Goal: Transaction & Acquisition: Purchase product/service

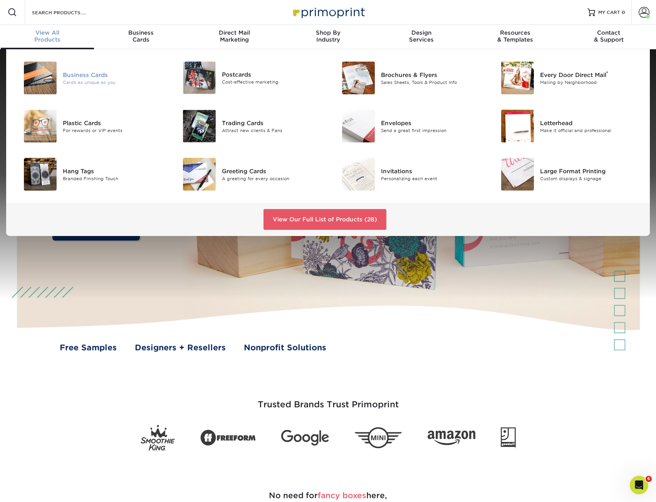
click at [81, 76] on div "Business Cards" at bounding box center [113, 74] width 100 height 8
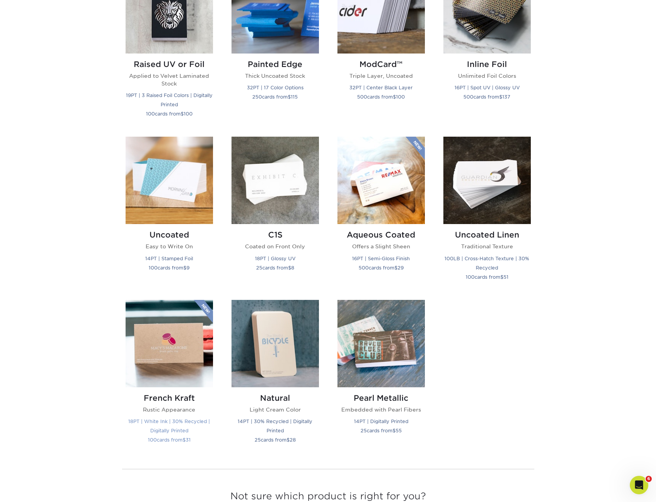
scroll to position [578, 0]
click at [174, 237] on h2 "Uncoated" at bounding box center [169, 234] width 87 height 9
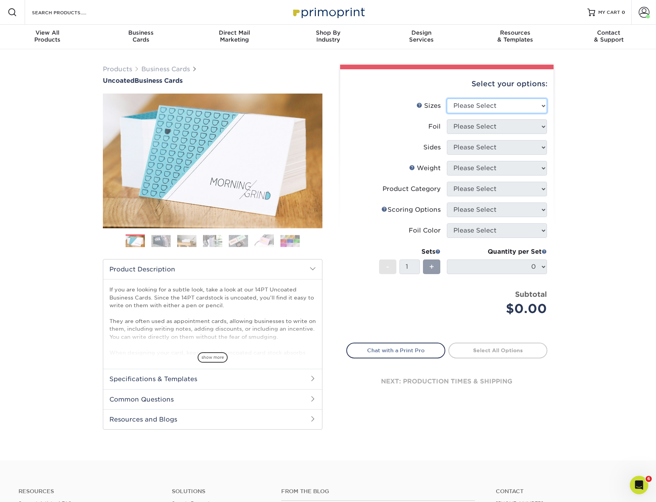
click at [474, 105] on select "Please Select 1.5" x 3.5" - Mini 1.75" x 3.5" - Mini 2" x 3.5" - Standard 2" x …" at bounding box center [497, 106] width 100 height 15
select select "2.00x3.50"
click at [447, 99] on select "Please Select 1.5" x 3.5" - Mini 1.75" x 3.5" - Mini 2" x 3.5" - Standard 2" x …" at bounding box center [497, 106] width 100 height 15
click at [483, 129] on select "Please Select Yes No" at bounding box center [497, 126] width 100 height 15
select select "1"
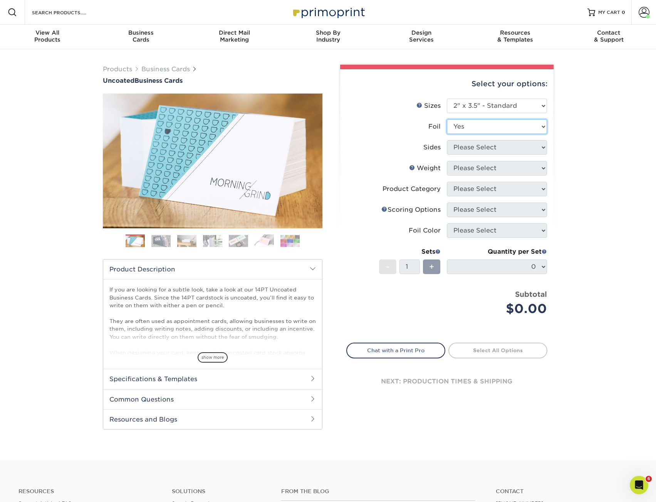
click at [447, 119] on select "Please Select Yes No" at bounding box center [497, 126] width 100 height 15
click at [480, 152] on select "Please Select Print Both Sides - Foil Back Only Print Both Sides - Foil Both Si…" at bounding box center [497, 147] width 100 height 15
select select "2ba18f74-0f96-487e-8b6e-985b404b3305"
click at [447, 140] on select "Please Select Print Both Sides - Foil Back Only Print Both Sides - Foil Both Si…" at bounding box center [497, 147] width 100 height 15
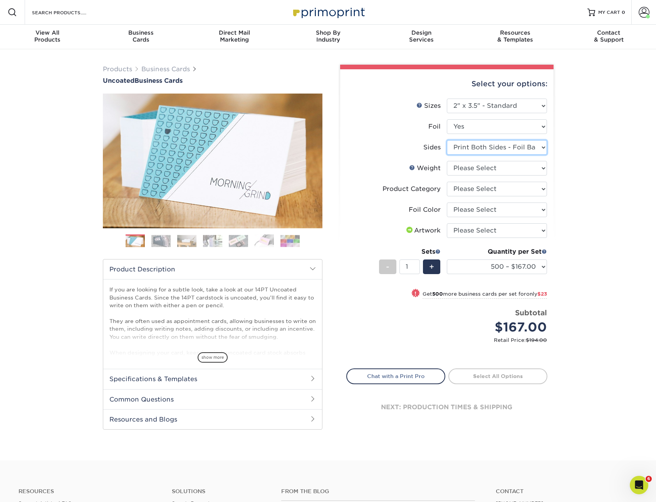
click at [527, 149] on select "Please Select Print Both Sides - Foil Back Only Print Both Sides - Foil Both Si…" at bounding box center [497, 147] width 100 height 15
click at [447, 140] on select "Please Select Print Both Sides - Foil Back Only Print Both Sides - Foil Both Si…" at bounding box center [497, 147] width 100 height 15
click at [565, 173] on div "Products Business Cards Uncoated Business Cards Previous Next 100" at bounding box center [328, 254] width 656 height 411
click at [530, 170] on select "Please Select 14PT Uncoated" at bounding box center [497, 168] width 100 height 15
select select "14PT Uncoated"
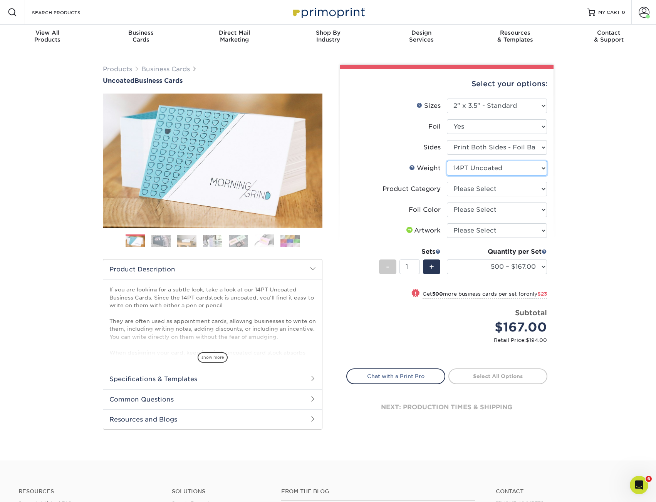
click at [447, 161] on select "Please Select 14PT Uncoated" at bounding box center [497, 168] width 100 height 15
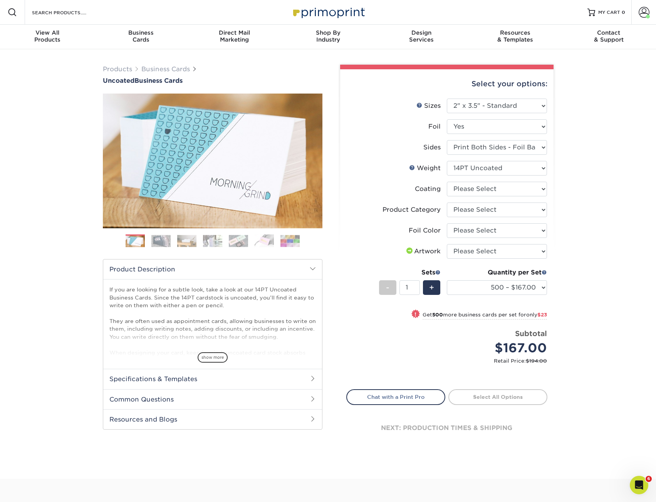
click at [581, 190] on div "Products Business Cards Uncoated Business Cards Previous Next 100" at bounding box center [328, 264] width 656 height 430
click at [530, 186] on select at bounding box center [497, 189] width 100 height 15
select select "3e7618de-abca-4bda-9f97-8b9129e913d8"
click at [447, 182] on select at bounding box center [497, 189] width 100 height 15
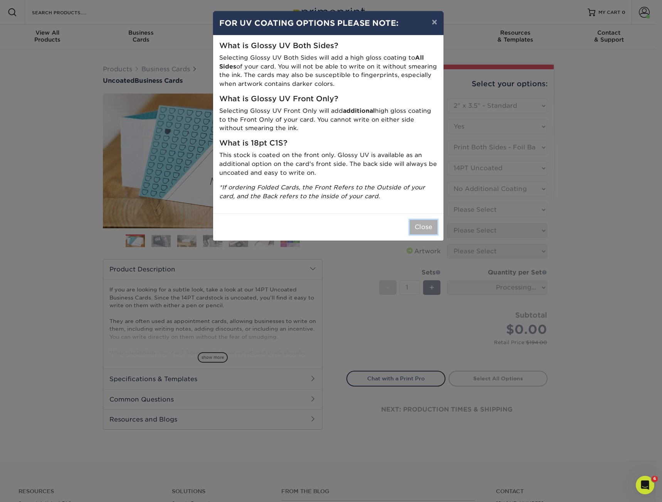
click at [433, 225] on button "Close" at bounding box center [423, 227] width 28 height 15
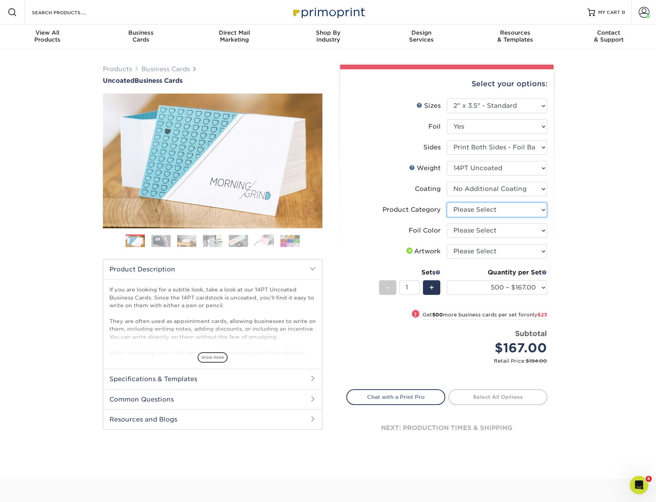
click at [529, 212] on select "Please Select Business Cards" at bounding box center [497, 210] width 100 height 15
select select "3b5148f1-0588-4f88-a218-97bcfdce65c1"
click at [447, 203] on select "Please Select Business Cards" at bounding box center [497, 210] width 100 height 15
click at [581, 229] on div "Products Business Cards Uncoated Business Cards Previous Next 100" at bounding box center [328, 264] width 656 height 430
click at [529, 235] on select "Please Select Silver Foil Black Foil Blue Foil Copper Foil Gold Foil Red Foil R…" at bounding box center [497, 230] width 100 height 15
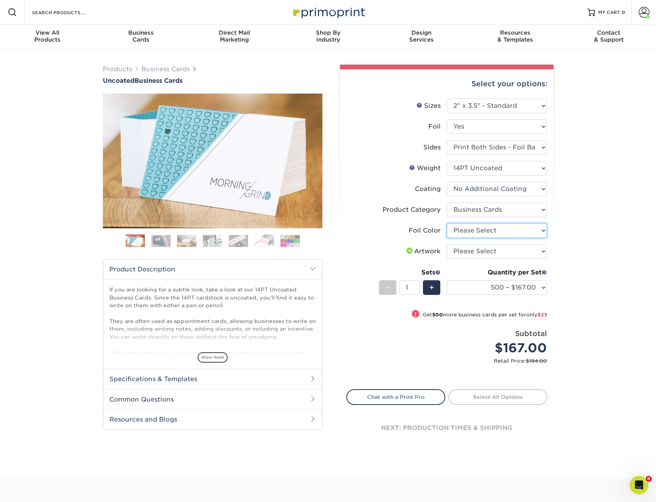
select select "acffa4a5-22f9-4585-ba3f-0adaa54b8c85"
click at [447, 223] on select "Please Select Silver Foil Black Foil Blue Foil Copper Foil Gold Foil Red Foil R…" at bounding box center [497, 230] width 100 height 15
click at [578, 221] on div "Products Business Cards Uncoated Business Cards Previous Next 100" at bounding box center [328, 264] width 656 height 430
click at [523, 255] on select "Please Select I will upload files I need a design - $100" at bounding box center [497, 251] width 100 height 15
select select "upload"
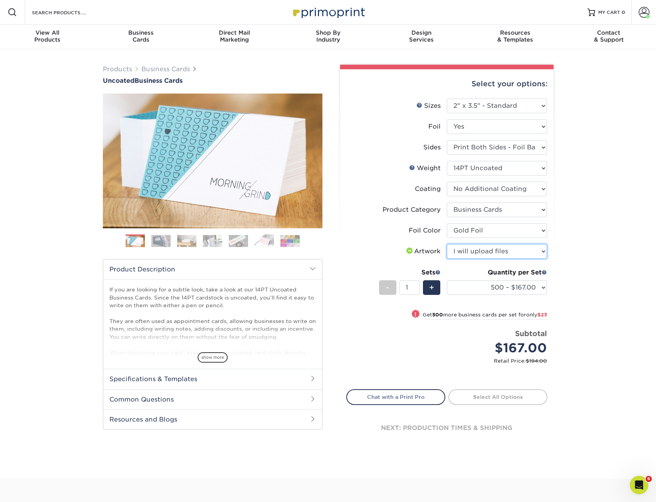
click at [447, 244] on select "Please Select I will upload files I need a design - $100" at bounding box center [497, 251] width 100 height 15
click at [577, 255] on div "Products Business Cards Uncoated Business Cards Previous Next 100" at bounding box center [328, 264] width 656 height 430
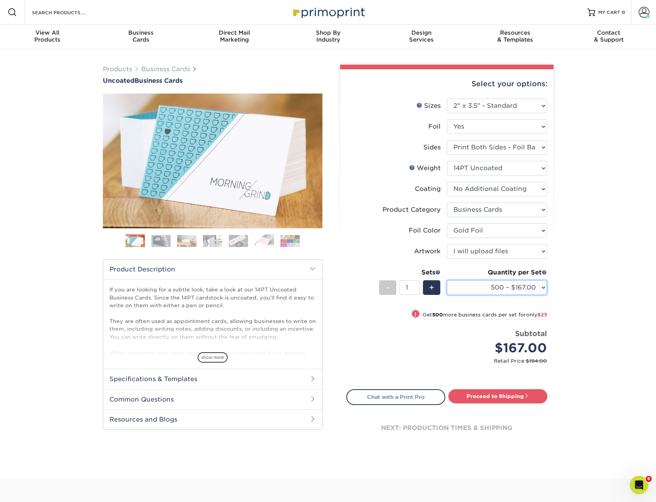
click at [495, 287] on select "500 – $167.00 1000 – $190.00 2500 – $440.00 5000 – $854.00" at bounding box center [497, 287] width 100 height 15
click at [539, 291] on select "500 – $167.00 1000 – $190.00 2500 – $440.00 5000 – $854.00" at bounding box center [497, 287] width 100 height 15
click at [447, 280] on select "500 – $167.00 1000 – $190.00 2500 – $440.00 5000 – $854.00" at bounding box center [497, 287] width 100 height 15
click at [553, 274] on div "Select your options: Sizes Help Sizes Please Select 1.5" x 3.5" - Mini 1.75" x …" at bounding box center [446, 263] width 213 height 388
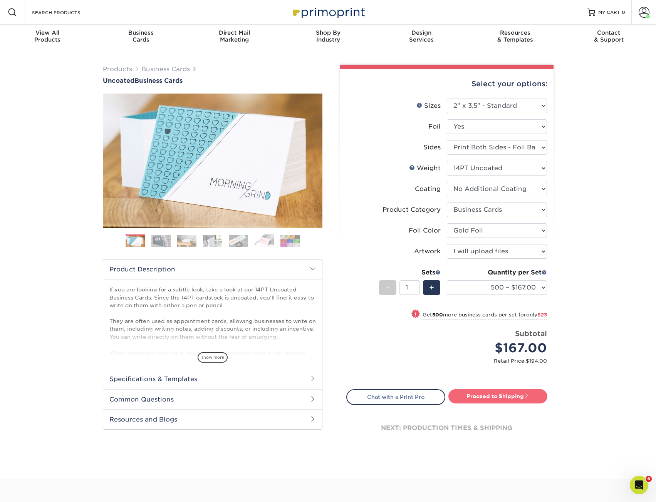
click at [487, 400] on link "Proceed to Shipping" at bounding box center [497, 396] width 99 height 14
type input "Set 1"
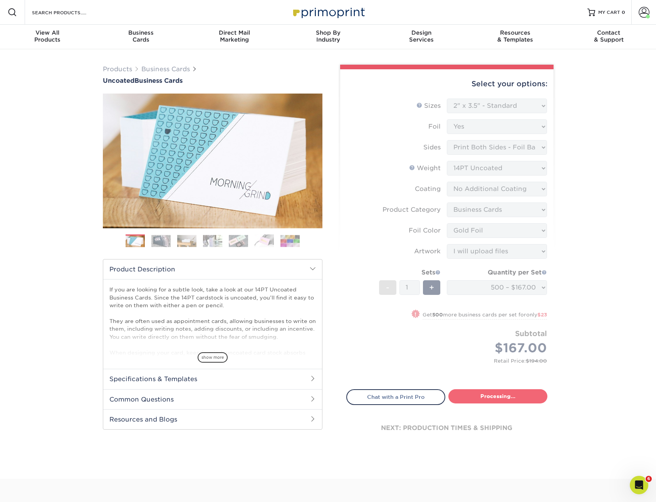
select select "552e9c23-a37c-4e08-876b-d35991fea930"
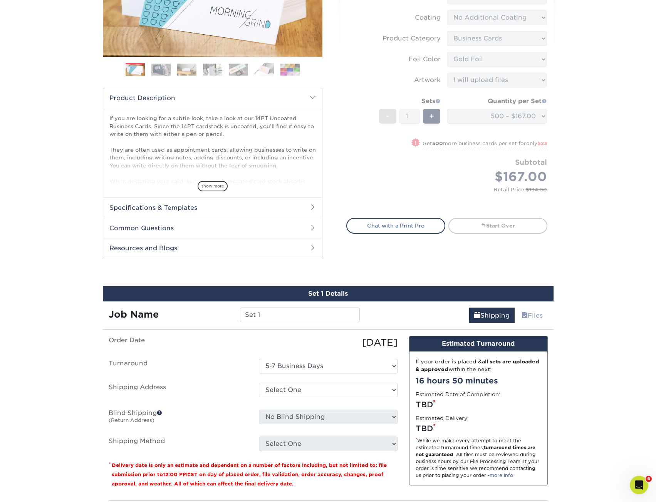
scroll to position [193, 0]
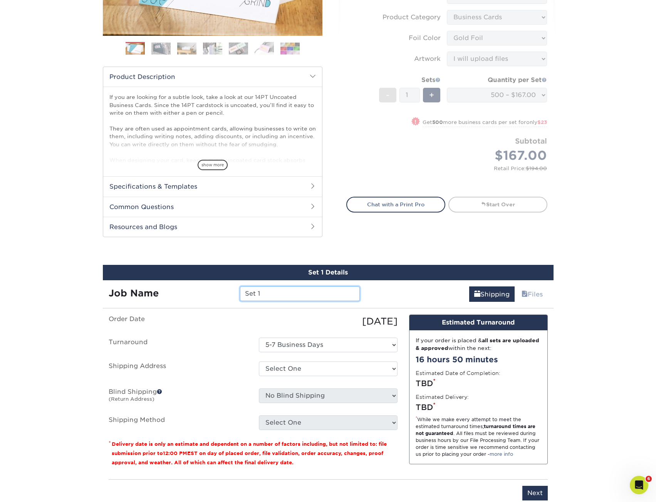
click at [284, 294] on input "Set 1" at bounding box center [300, 294] width 120 height 15
drag, startPoint x: 284, startPoint y: 294, endPoint x: 196, endPoint y: 294, distance: 87.8
click at [196, 294] on div "Job Name Set 1" at bounding box center [234, 294] width 263 height 15
paste input "132938"
click at [288, 292] on input "132938" at bounding box center [300, 294] width 120 height 15
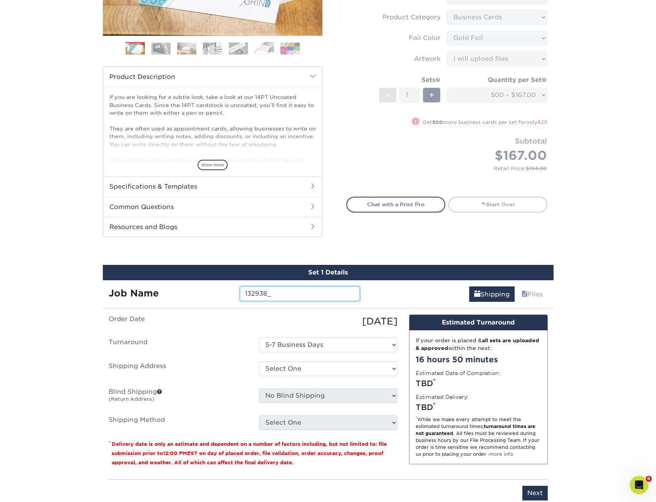
paste input "Erton Kohler"
type input "132938_Erton Kohler_PRES"
drag, startPoint x: 55, startPoint y: 335, endPoint x: 200, endPoint y: 337, distance: 144.1
click at [56, 334] on div "Products Business Cards Uncoated Business Cards Previous Next 100" at bounding box center [328, 188] width 656 height 663
click at [344, 351] on select "Select One 5-7 Business Days" at bounding box center [328, 345] width 139 height 15
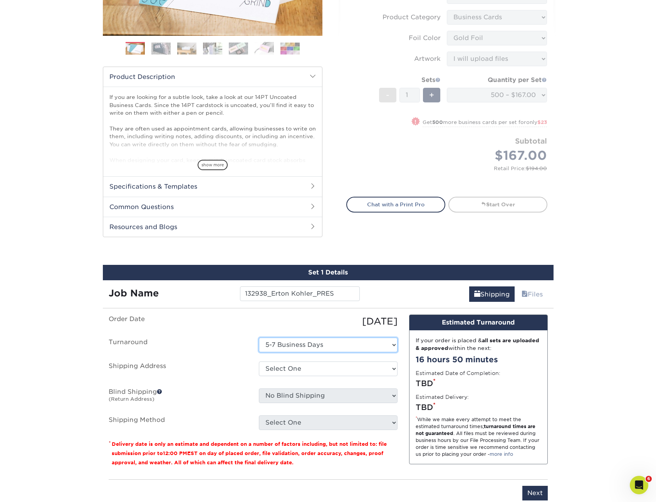
click at [259, 338] on select "Select One 5-7 Business Days" at bounding box center [328, 345] width 139 height 15
click at [335, 368] on select "Select One KAREN GLASSFORD Shipping Est- Phillipines Tanya Holland + Add New Ad…" at bounding box center [328, 369] width 139 height 15
select select "123746"
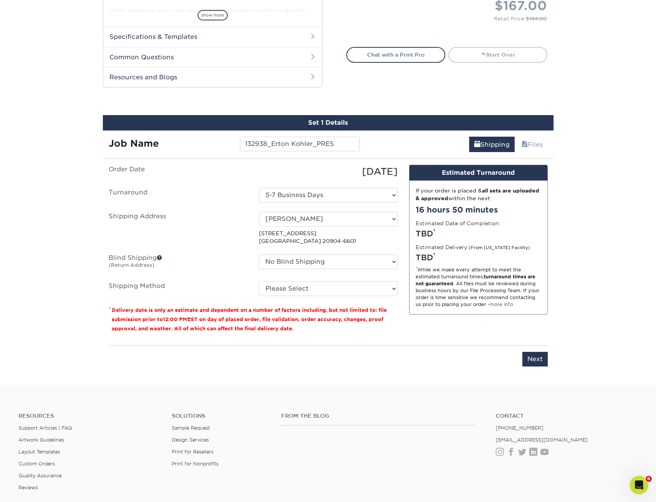
scroll to position [347, 0]
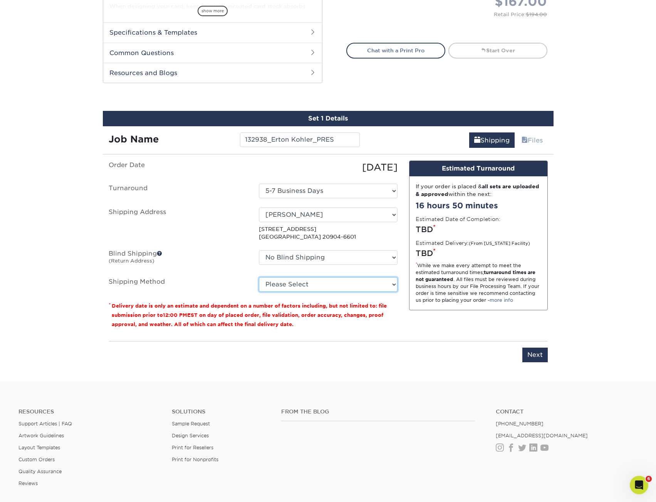
click at [320, 280] on select "Please Select Ground Shipping (+$8.96) 3 Day Shipping Service (+$20.08) 2 Day A…" at bounding box center [328, 284] width 139 height 15
click at [259, 277] on select "Please Select Ground Shipping (+$8.96) 3 Day Shipping Service (+$20.08) 2 Day A…" at bounding box center [328, 284] width 139 height 15
click at [614, 216] on div "Products Business Cards Uncoated Business Cards Previous Next 100" at bounding box center [328, 42] width 656 height 678
click at [301, 284] on select "Please Select Ground Shipping (+$8.96) 3 Day Shipping Service (+$20.08) 2 Day A…" at bounding box center [328, 284] width 139 height 15
click at [259, 277] on select "Please Select Ground Shipping (+$8.96) 3 Day Shipping Service (+$20.08) 2 Day A…" at bounding box center [328, 284] width 139 height 15
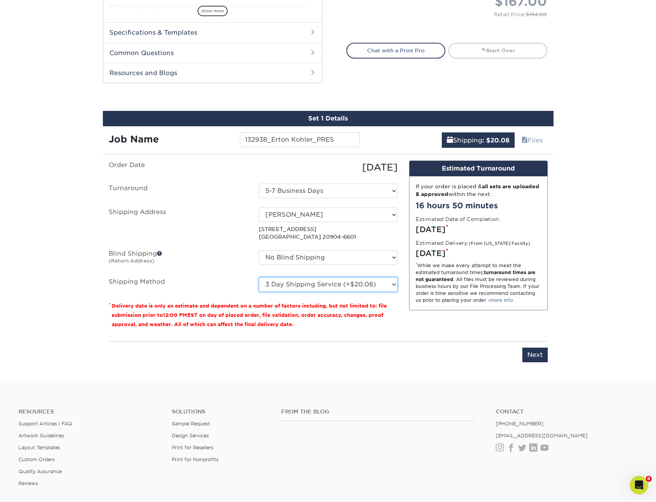
click at [304, 283] on select "Please Select Ground Shipping (+$8.96) 3 Day Shipping Service (+$20.08) 2 Day A…" at bounding box center [328, 284] width 139 height 15
click at [259, 277] on select "Please Select Ground Shipping (+$8.96) 3 Day Shipping Service (+$20.08) 2 Day A…" at bounding box center [328, 284] width 139 height 15
click at [309, 272] on ul "Order Date 08/14/2025 Turnaround Select One 5-7 Business Days Shipping Address …" at bounding box center [253, 226] width 289 height 131
click at [310, 284] on select "Please Select Ground Shipping (+$8.96) 3 Day Shipping Service (+$20.08) 2 Day A…" at bounding box center [328, 284] width 139 height 15
click at [259, 277] on select "Please Select Ground Shipping (+$8.96) 3 Day Shipping Service (+$20.08) 2 Day A…" at bounding box center [328, 284] width 139 height 15
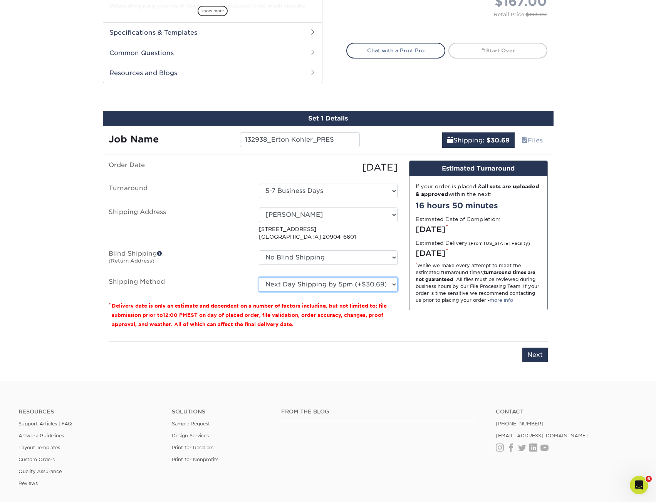
click at [310, 281] on select "Please Select Ground Shipping (+$8.96) 3 Day Shipping Service (+$20.08) 2 Day A…" at bounding box center [328, 284] width 139 height 15
click at [259, 277] on select "Please Select Ground Shipping (+$8.96) 3 Day Shipping Service (+$20.08) 2 Day A…" at bounding box center [328, 284] width 139 height 15
click at [311, 288] on select "Please Select Ground Shipping (+$8.96) 3 Day Shipping Service (+$20.08) 2 Day A…" at bounding box center [328, 284] width 139 height 15
click at [259, 277] on select "Please Select Ground Shipping (+$8.96) 3 Day Shipping Service (+$20.08) 2 Day A…" at bounding box center [328, 284] width 139 height 15
click at [310, 285] on select "Please Select Ground Shipping (+$8.96) 3 Day Shipping Service (+$20.08) 2 Day A…" at bounding box center [328, 284] width 139 height 15
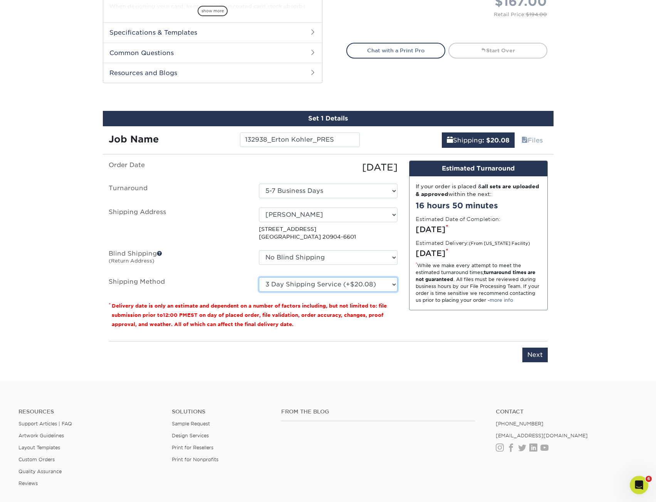
select select "03"
click at [259, 277] on select "Please Select Ground Shipping (+$8.96) 3 Day Shipping Service (+$20.08) 2 Day A…" at bounding box center [328, 284] width 139 height 15
click at [309, 287] on select "Please Select Ground Shipping (+$8.96) 3 Day Shipping Service (+$20.08) 2 Day A…" at bounding box center [328, 284] width 139 height 15
click at [259, 277] on select "Please Select Ground Shipping (+$8.96) 3 Day Shipping Service (+$20.08) 2 Day A…" at bounding box center [328, 284] width 139 height 15
click at [597, 256] on div "Products Business Cards Uncoated Business Cards Previous Next 100" at bounding box center [328, 42] width 656 height 678
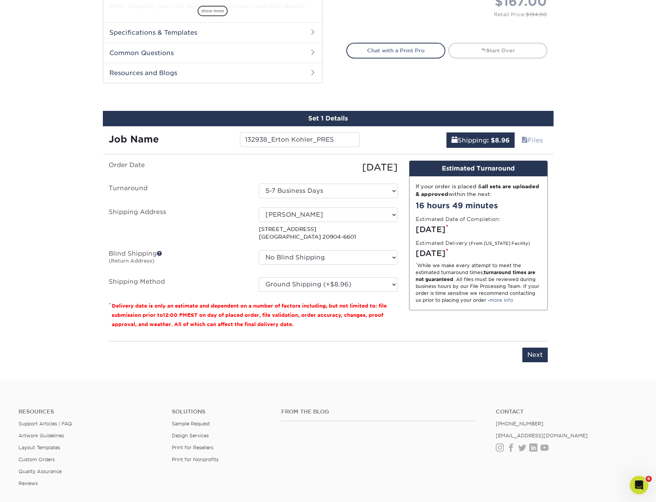
click at [75, 189] on div "Products Business Cards Uncoated Business Cards Previous Next 100" at bounding box center [328, 42] width 656 height 678
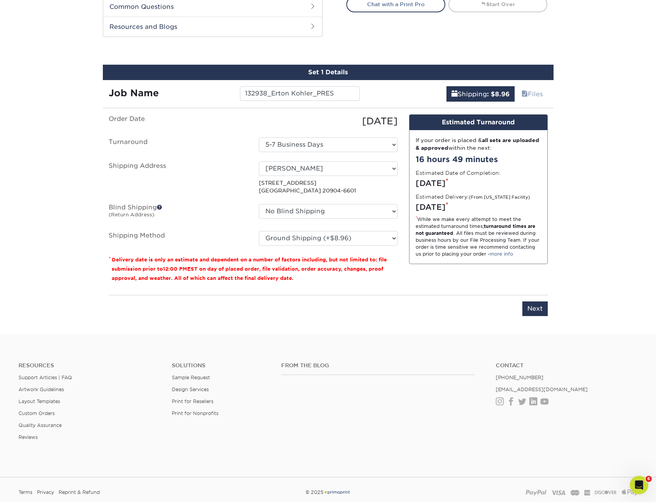
scroll to position [451, 0]
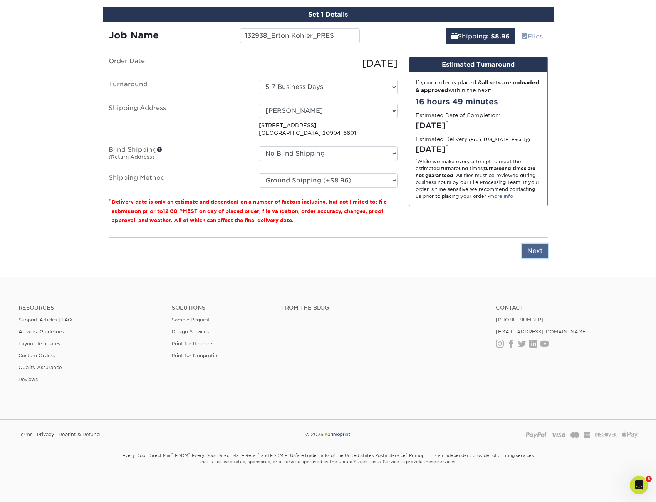
click at [541, 251] on input "Next" at bounding box center [534, 251] width 25 height 15
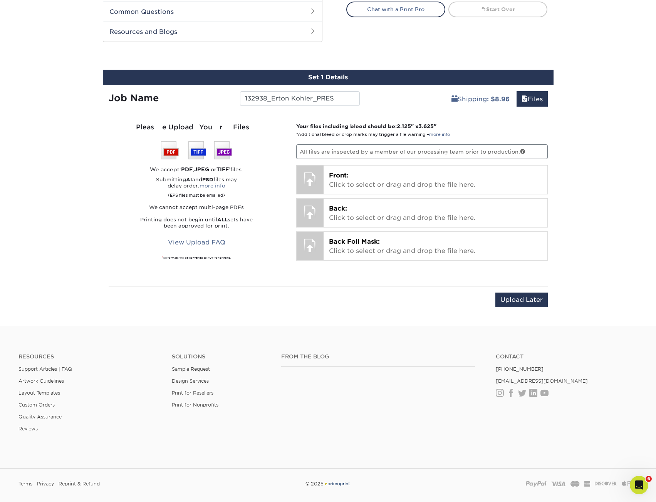
scroll to position [321, 0]
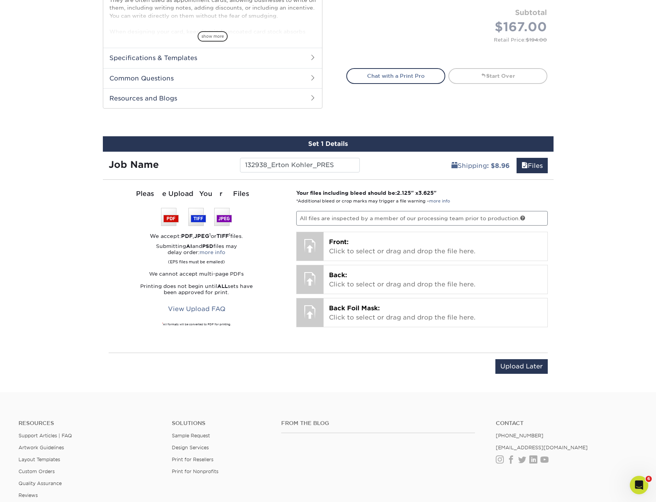
click at [279, 352] on div "You've choosen design services and can continue without uploading files. The fi…" at bounding box center [328, 284] width 451 height 197
click at [280, 364] on div "Upload Later Save & Continue Continue" at bounding box center [328, 371] width 439 height 24
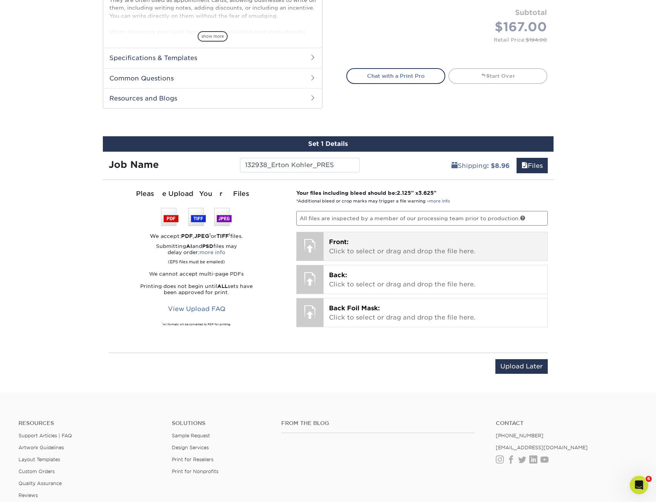
click at [331, 252] on p "Front: Click to select or drag and drop the file here." at bounding box center [435, 247] width 213 height 18
click at [383, 248] on p "Front: Click to select or drag and drop the file here." at bounding box center [435, 247] width 213 height 18
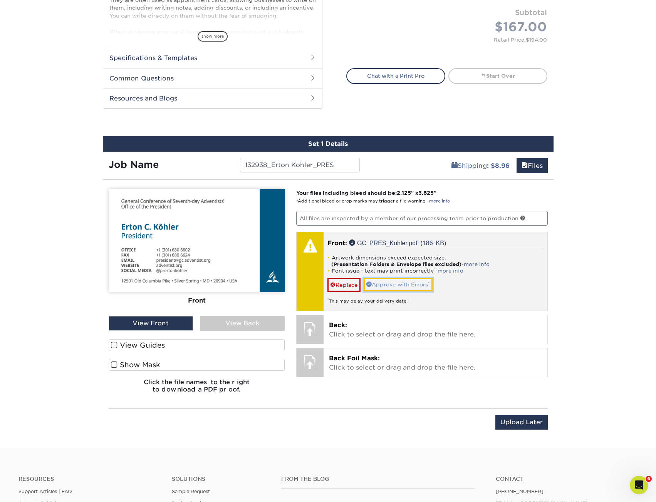
click at [410, 291] on link "Approve with Errors *" at bounding box center [398, 284] width 69 height 13
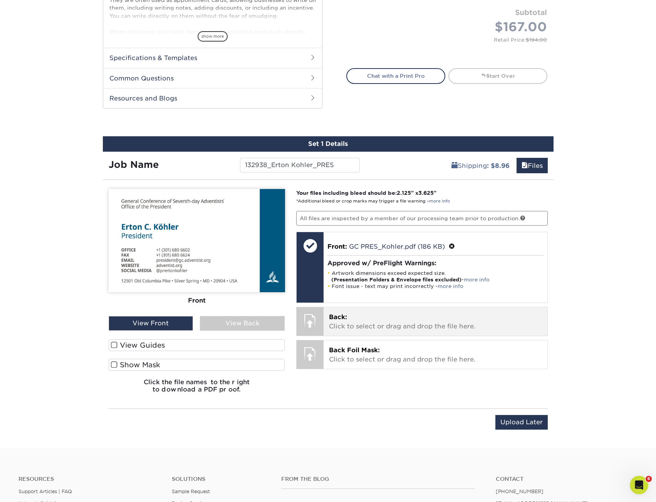
click at [399, 331] on p "Back: Click to select or drag and drop the file here." at bounding box center [435, 322] width 213 height 18
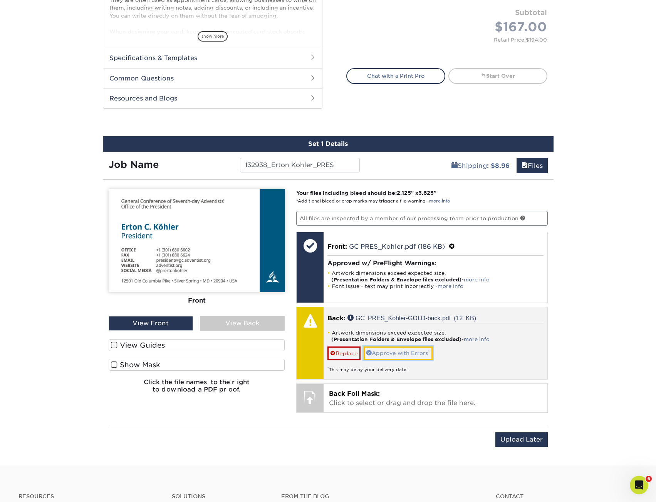
click at [409, 348] on link "Approve with Errors *" at bounding box center [398, 353] width 69 height 13
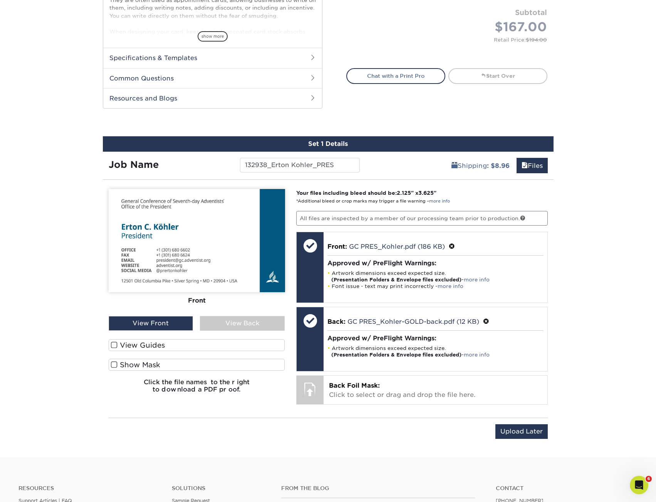
click at [596, 249] on div "Products Business Cards Uncoated Business Cards Previous Next 100" at bounding box center [328, 93] width 656 height 730
click at [263, 324] on div "View Back" at bounding box center [242, 323] width 85 height 15
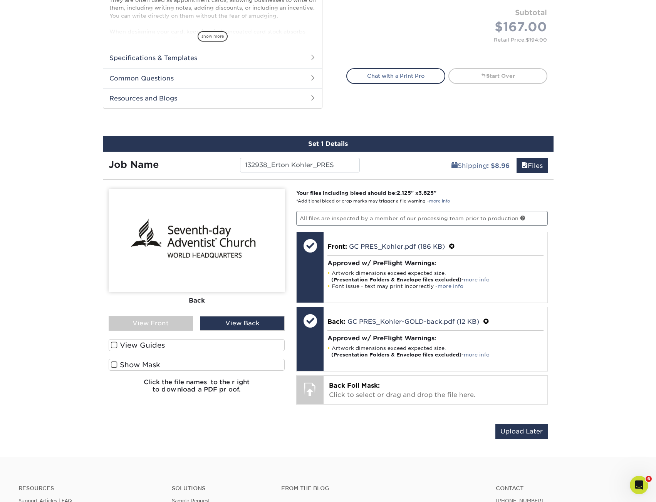
click at [116, 325] on div "View Front" at bounding box center [151, 323] width 85 height 15
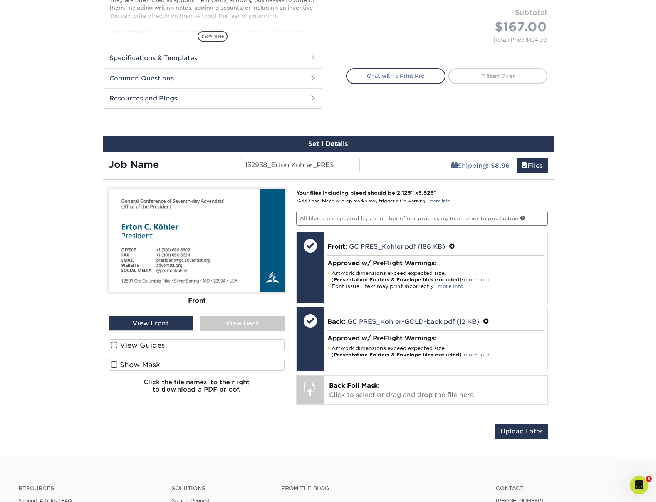
click at [242, 324] on div "View Back" at bounding box center [242, 323] width 85 height 15
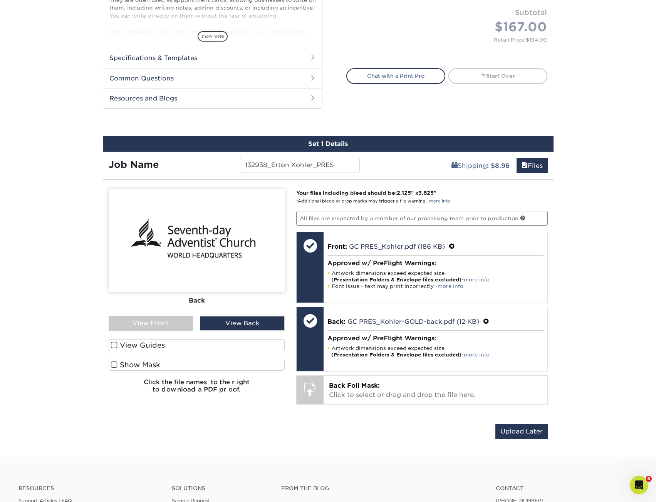
click at [235, 326] on div "View Back" at bounding box center [242, 323] width 85 height 15
click at [155, 324] on div "View Front" at bounding box center [151, 323] width 85 height 15
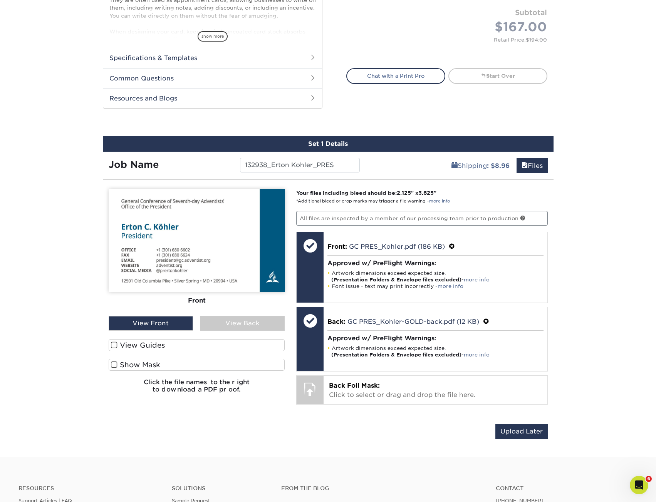
click at [218, 320] on div "View Back" at bounding box center [242, 323] width 85 height 15
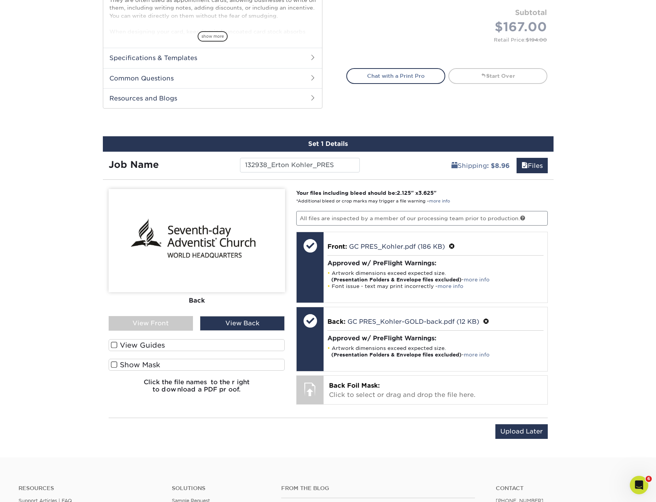
click at [176, 323] on div "View Front" at bounding box center [151, 323] width 85 height 15
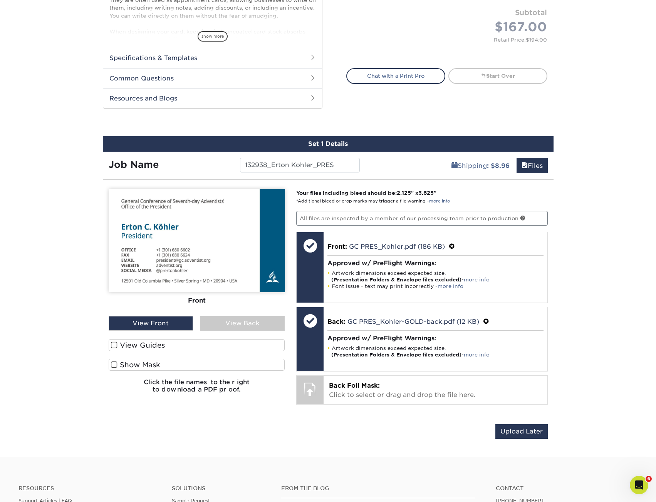
click at [216, 322] on div "View Back" at bounding box center [242, 323] width 85 height 15
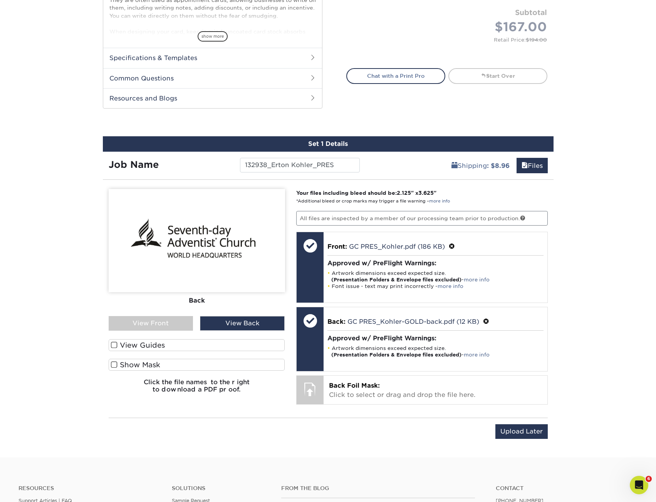
click at [174, 316] on div "View Front" at bounding box center [151, 323] width 85 height 15
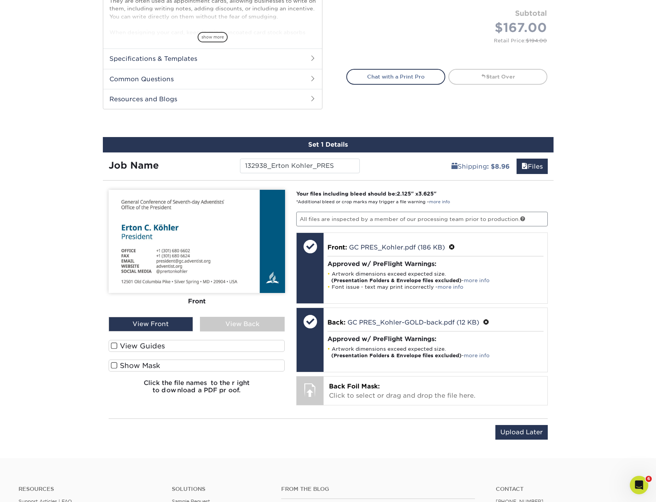
scroll to position [348, 0]
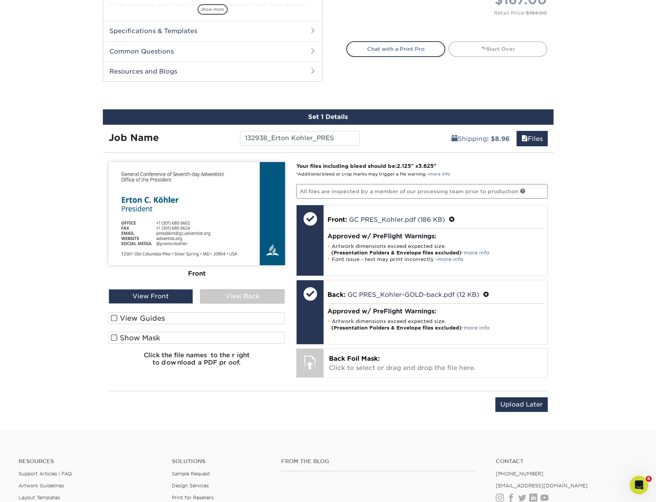
click at [605, 287] on div "Products Business Cards Uncoated Business Cards Previous Next 100" at bounding box center [328, 66] width 656 height 730
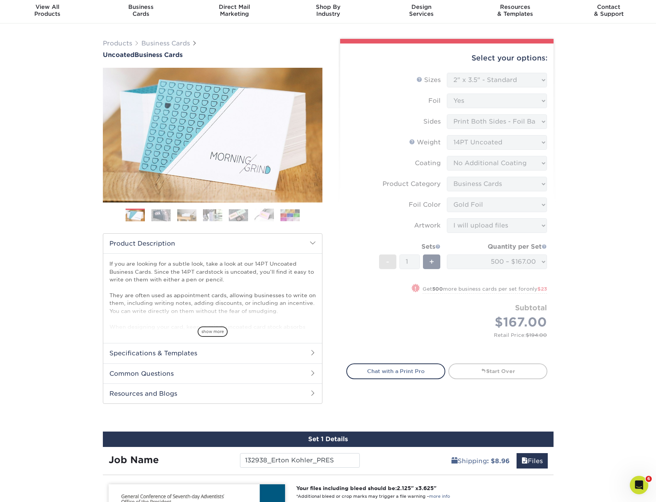
scroll to position [0, 0]
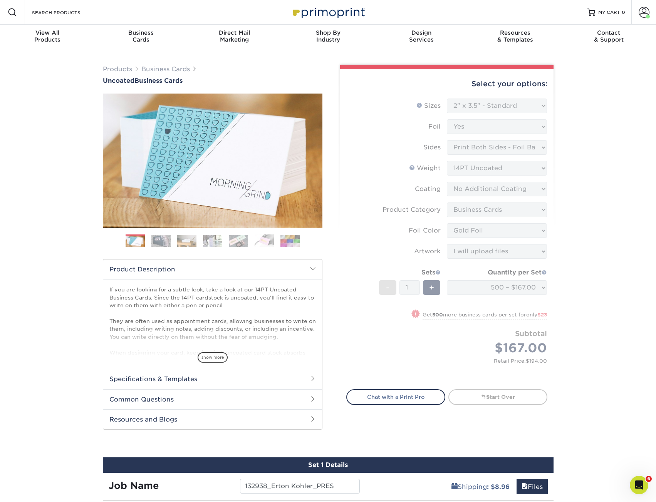
click at [313, 12] on img at bounding box center [328, 12] width 77 height 17
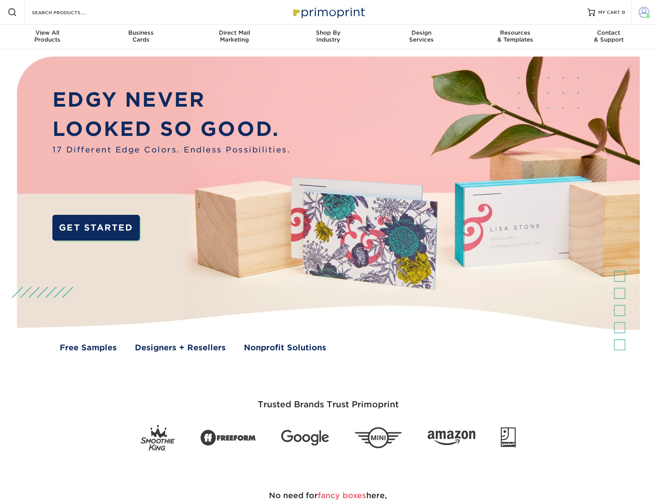
click at [639, 9] on span at bounding box center [644, 12] width 11 height 11
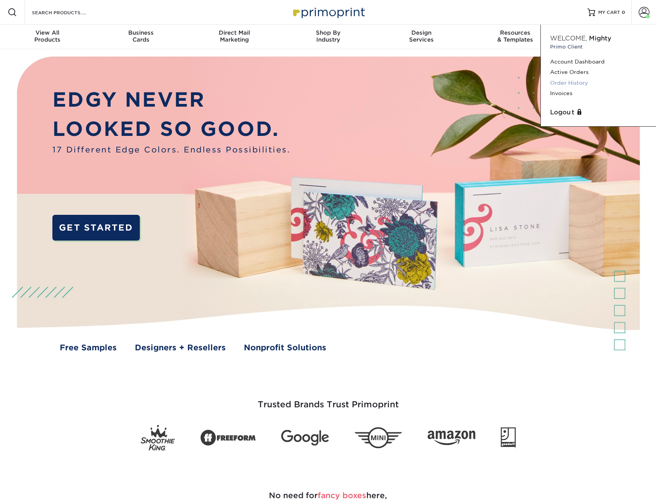
click at [567, 84] on link "Order History" at bounding box center [598, 83] width 97 height 10
